Goal: Transaction & Acquisition: Subscribe to service/newsletter

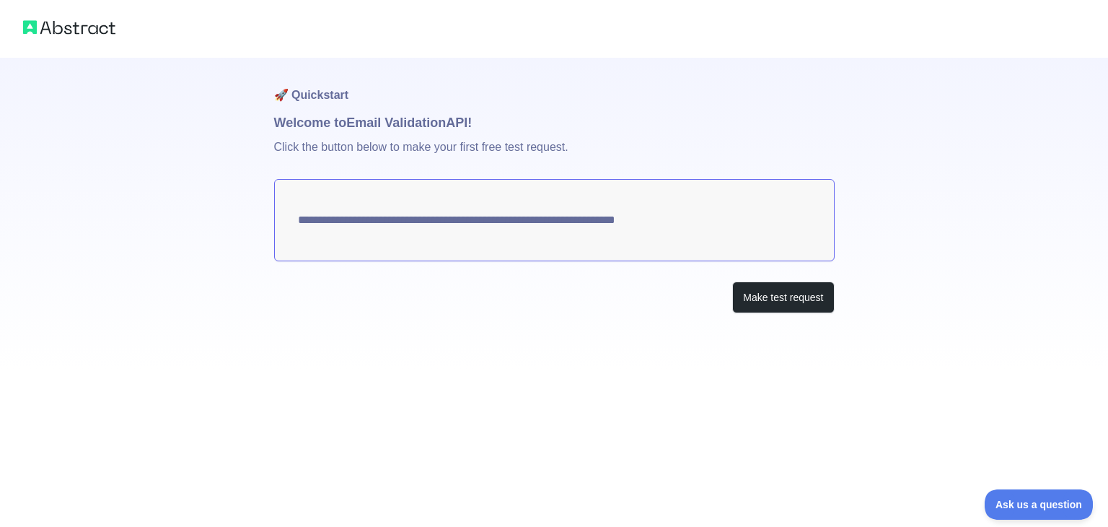
click at [531, 226] on textarea "**********" at bounding box center [554, 220] width 561 height 82
click at [779, 294] on button "Make test request" at bounding box center [783, 297] width 102 height 32
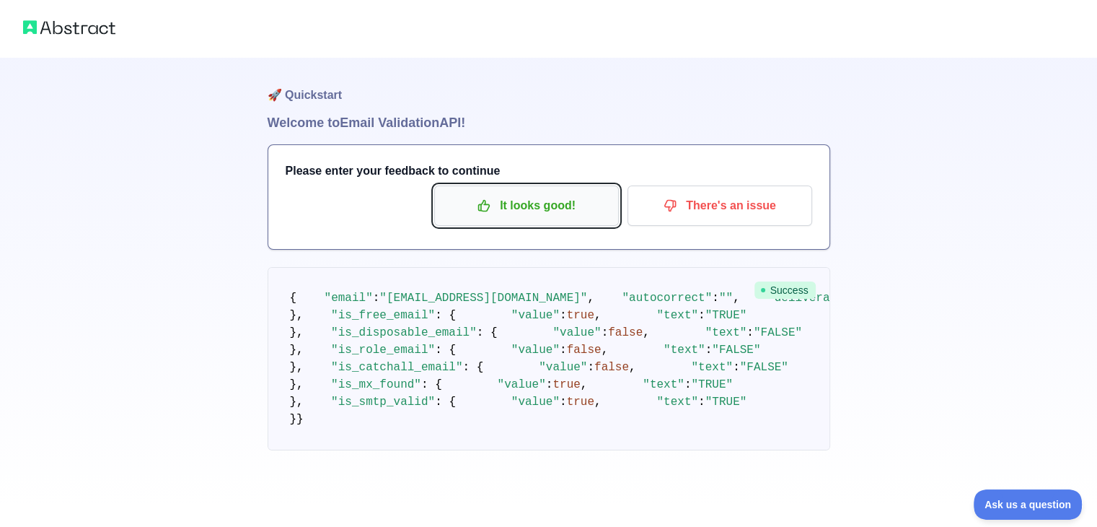
click at [585, 201] on p "It looks good!" at bounding box center [526, 205] width 163 height 25
